Goal: Information Seeking & Learning: Compare options

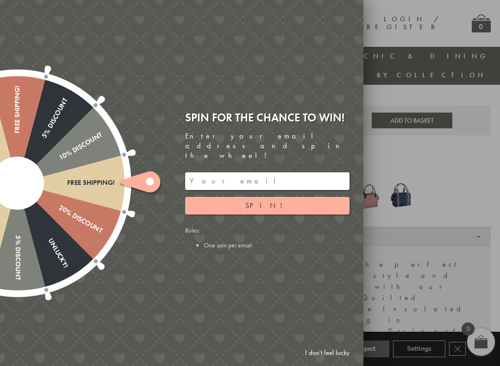
scroll to position [88, 0]
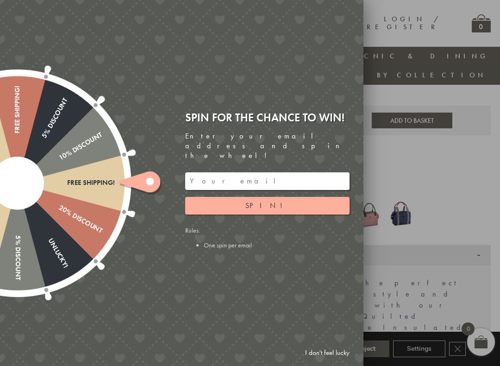
click at [445, 178] on div at bounding box center [250, 183] width 500 height 366
click at [335, 314] on link "I don't feel lucky" at bounding box center [328, 352] width 54 height 17
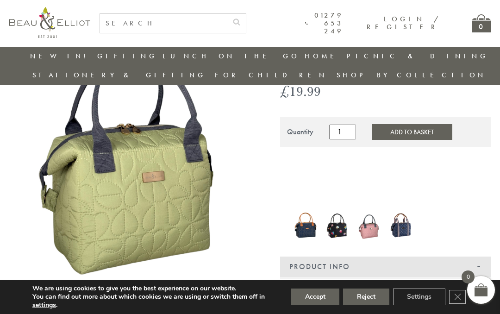
scroll to position [76, 9]
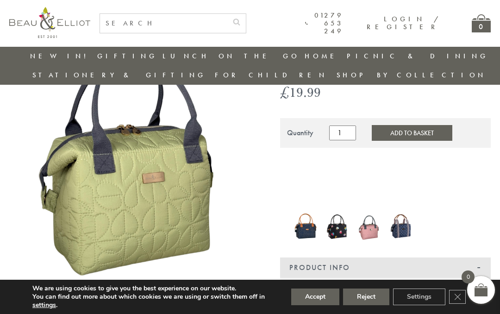
click at [296, 211] on img at bounding box center [305, 226] width 23 height 31
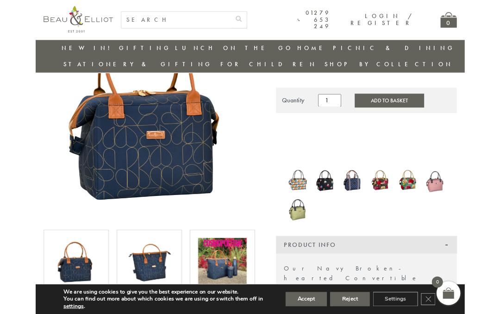
scroll to position [107, 0]
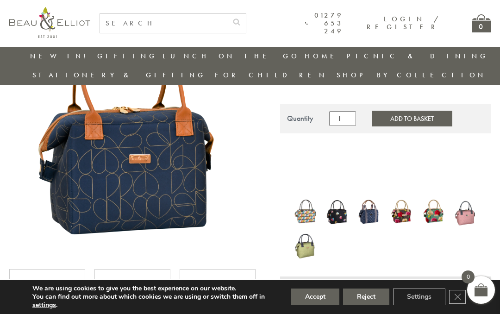
click at [310, 197] on img at bounding box center [305, 211] width 23 height 29
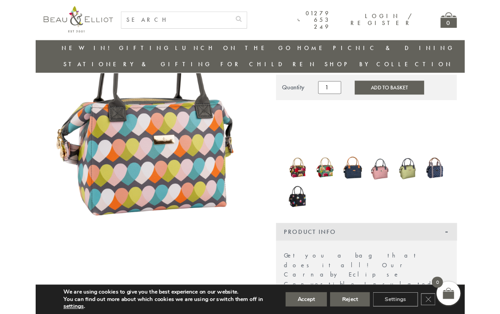
scroll to position [123, 0]
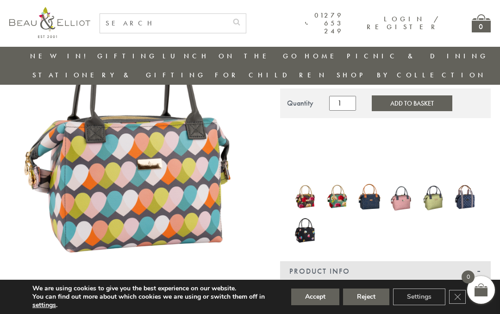
click at [465, 183] on img at bounding box center [465, 197] width 23 height 28
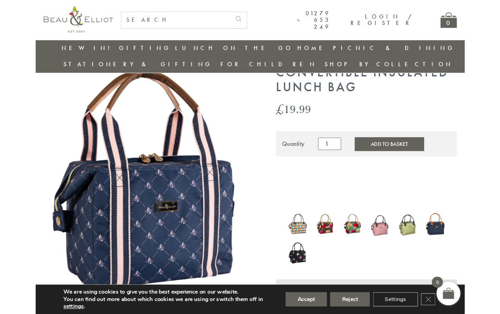
scroll to position [58, 0]
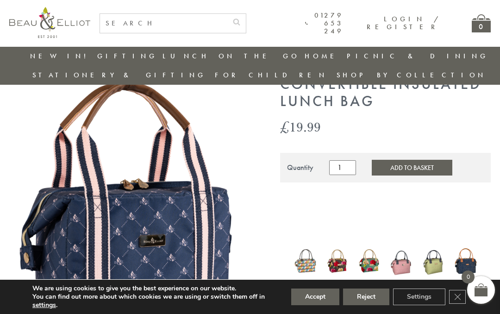
click at [404, 247] on img at bounding box center [401, 261] width 23 height 31
